Goal: Find contact information: Find contact information

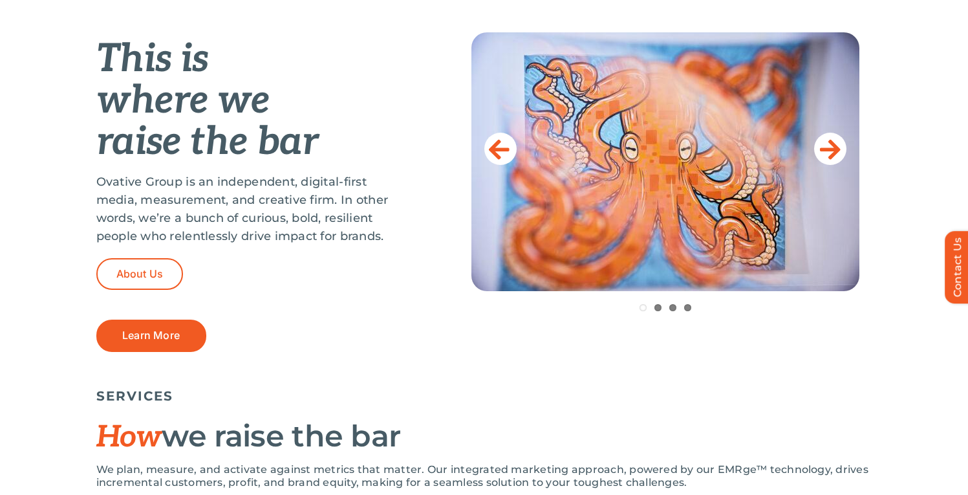
scroll to position [613, 0]
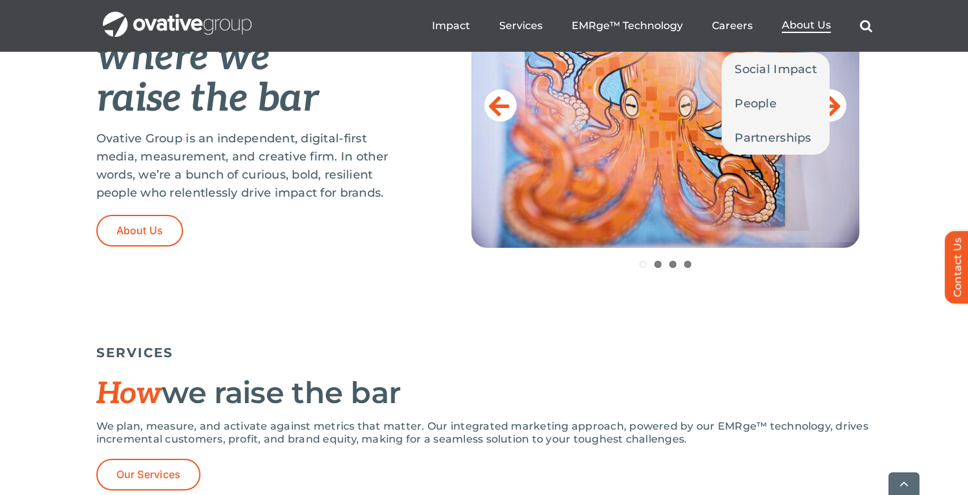
click at [805, 25] on span "About Us" at bounding box center [806, 25] width 49 height 13
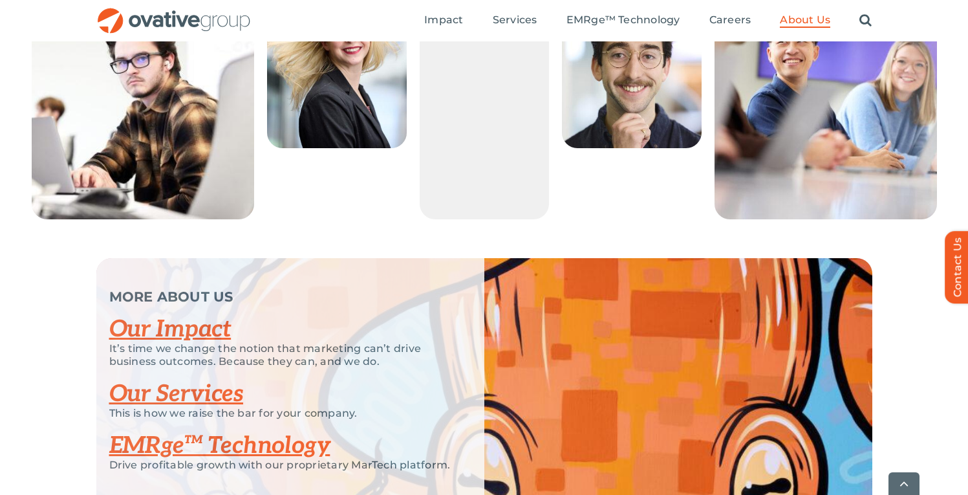
scroll to position [2820, 0]
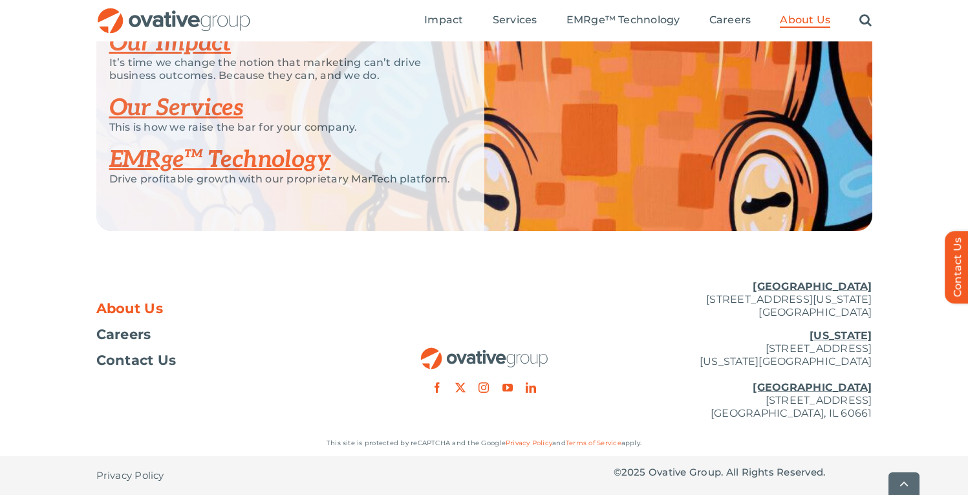
drag, startPoint x: 673, startPoint y: 298, endPoint x: 873, endPoint y: 309, distance: 200.8
click at [873, 309] on div "About Us Careers Contact Us [GEOGRAPHIC_DATA] [STREET_ADDRESS][GEOGRAPHIC_DATA]…" at bounding box center [484, 350] width 968 height 160
copy p "[STREET_ADDRESS][US_STATE]"
